Goal: Task Accomplishment & Management: Use online tool/utility

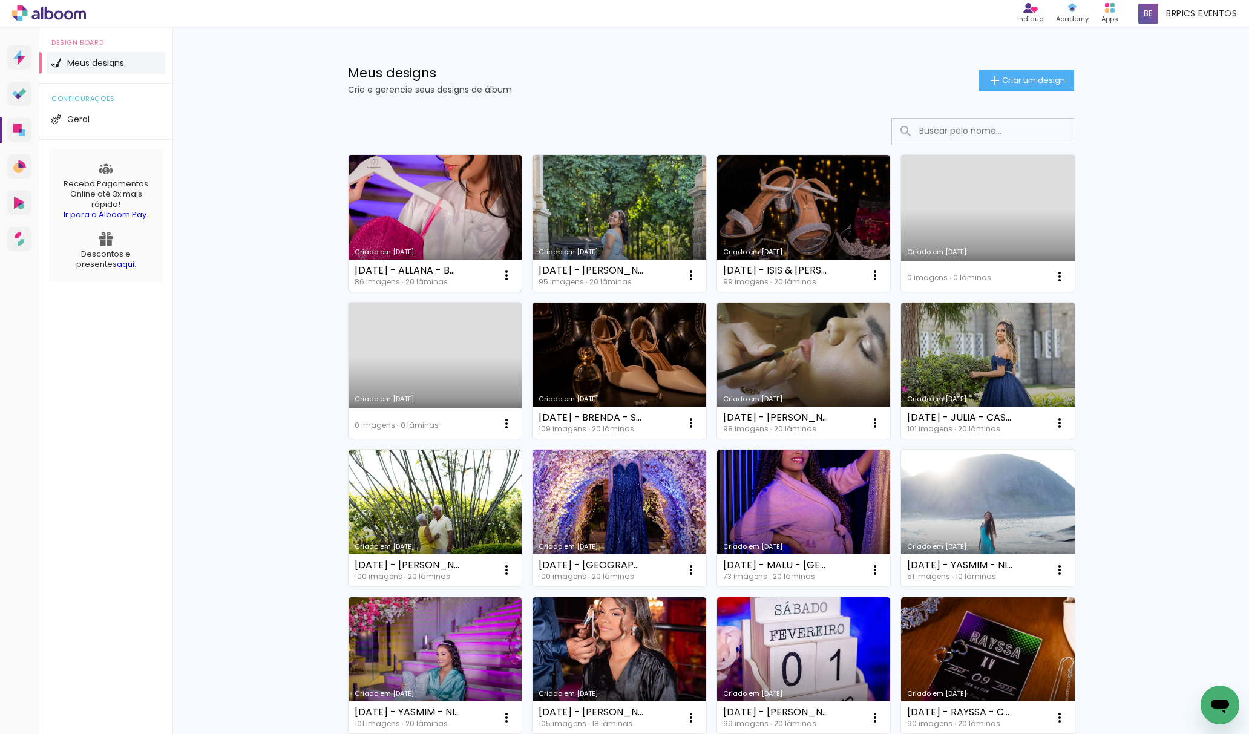
click at [466, 222] on link "Criado em [DATE]" at bounding box center [436, 223] width 174 height 137
